Goal: Navigation & Orientation: Find specific page/section

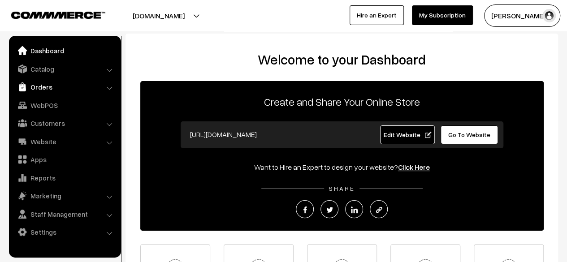
click at [42, 89] on link "Orders" at bounding box center [64, 87] width 107 height 16
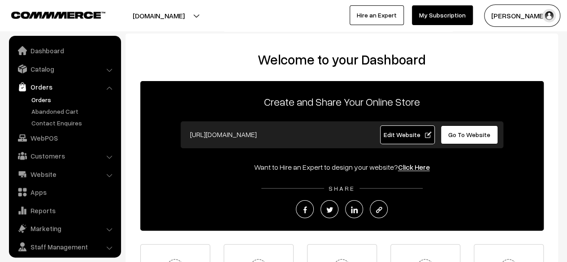
click at [43, 103] on link "Orders" at bounding box center [73, 99] width 89 height 9
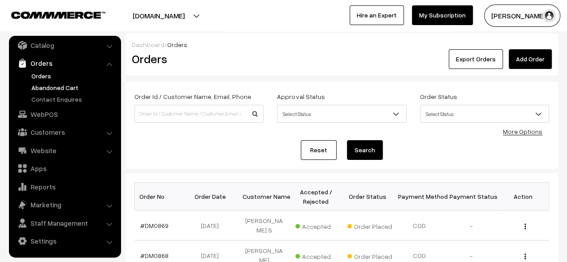
click at [62, 88] on link "Abandoned Cart" at bounding box center [73, 87] width 89 height 9
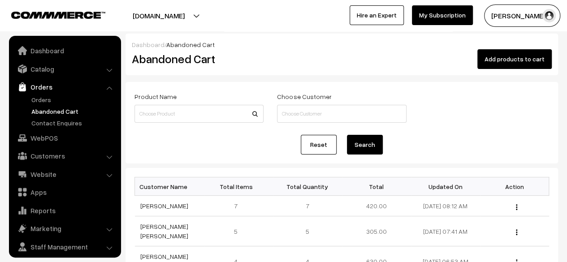
scroll to position [24, 0]
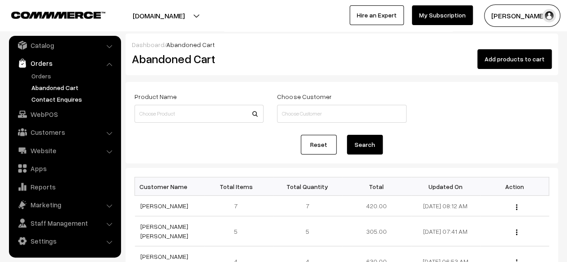
click at [53, 98] on link "Contact Enquires" at bounding box center [73, 99] width 89 height 9
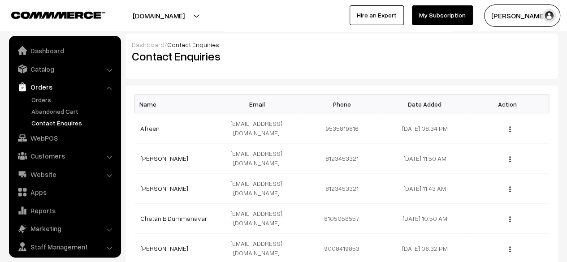
scroll to position [24, 0]
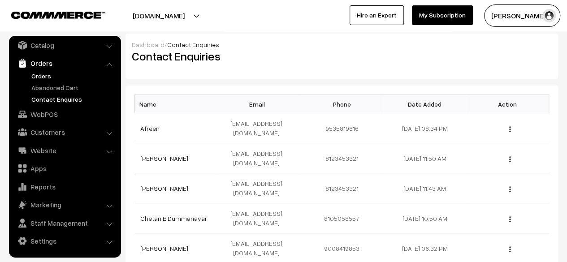
click at [46, 79] on link "Orders" at bounding box center [73, 75] width 89 height 9
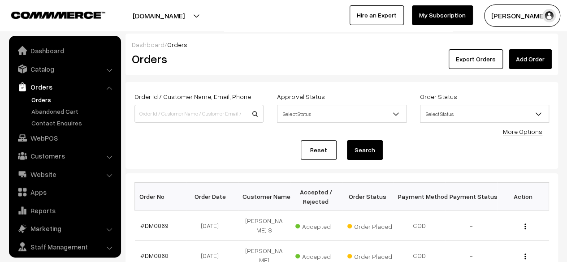
scroll to position [24, 0]
